Goal: Transaction & Acquisition: Purchase product/service

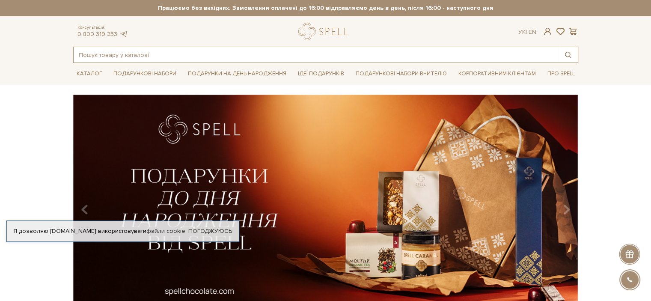
click at [257, 57] on input "text" at bounding box center [316, 54] width 485 height 15
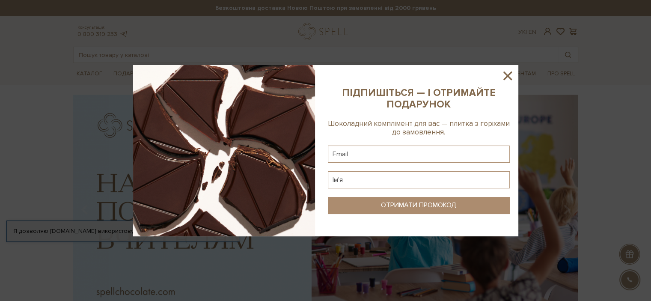
click at [512, 73] on icon at bounding box center [508, 76] width 15 height 15
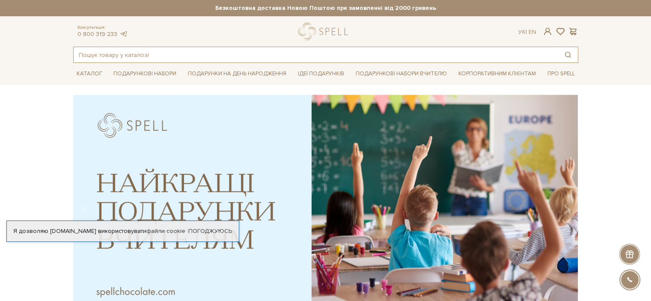
click at [128, 51] on input "text" at bounding box center [316, 54] width 485 height 15
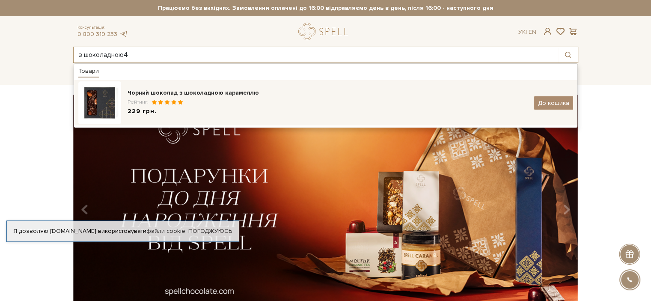
type input "з шоколадною4"
click at [214, 96] on div "Чорний шоколад з шоколадною карамеллю" at bounding box center [328, 93] width 400 height 9
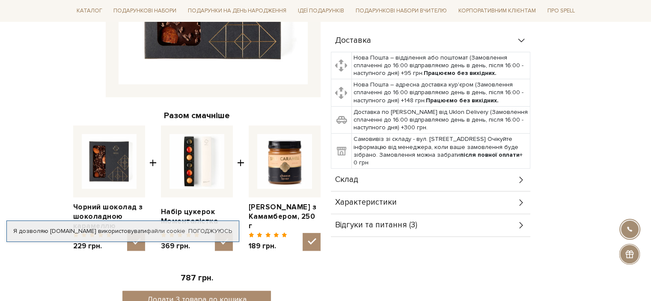
scroll to position [300, 0]
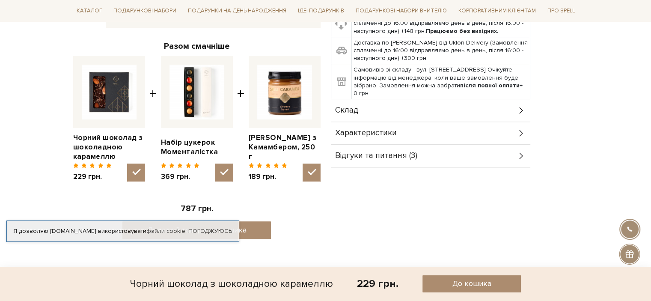
click at [363, 109] on div "Склад" at bounding box center [431, 110] width 200 height 22
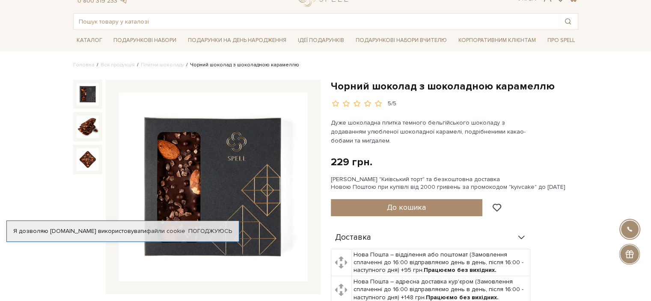
scroll to position [0, 0]
